Goal: Information Seeking & Learning: Learn about a topic

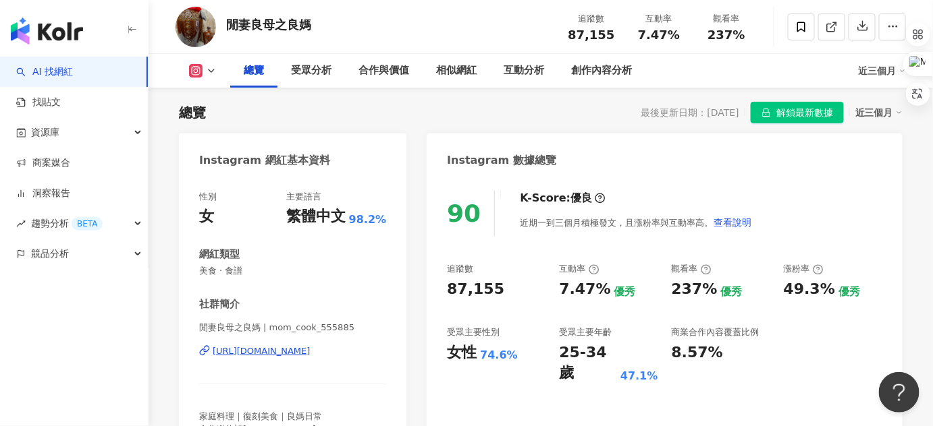
drag, startPoint x: 230, startPoint y: 105, endPoint x: 292, endPoint y: 103, distance: 62.1
click at [292, 103] on div "總覽 最後更新日期：[DATE] 解鎖最新數據 近三個月" at bounding box center [540, 113] width 723 height 22
click at [208, 67] on icon at bounding box center [211, 70] width 11 height 11
click at [349, 117] on div "總覽 最後更新日期：[DATE] 解鎖最新數據 近三個月" at bounding box center [540, 113] width 723 height 22
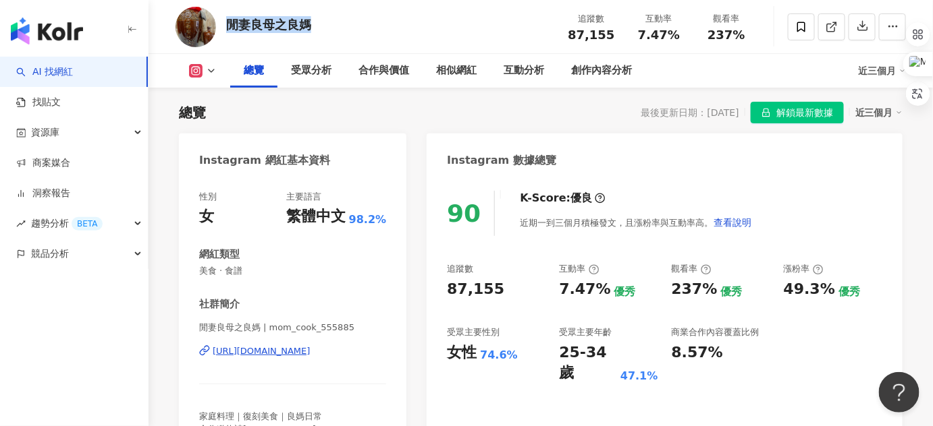
drag, startPoint x: 280, startPoint y: 28, endPoint x: 341, endPoint y: 32, distance: 61.5
click at [341, 32] on div "閒妻良母之良媽 追蹤數 87,155 互動率 7.47% 觀看率 237%" at bounding box center [540, 26] width 784 height 53
copy div "閒妻良母之良媽"
